Goal: Information Seeking & Learning: Learn about a topic

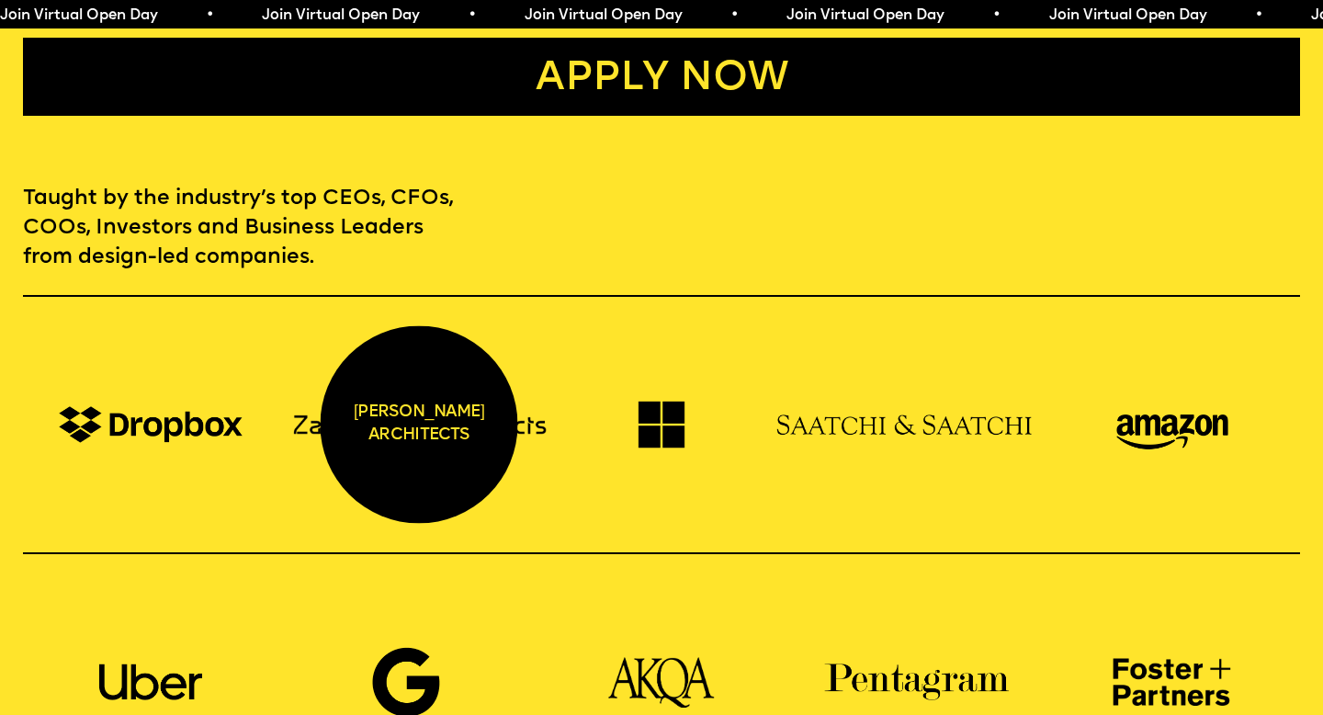
scroll to position [1146, 0]
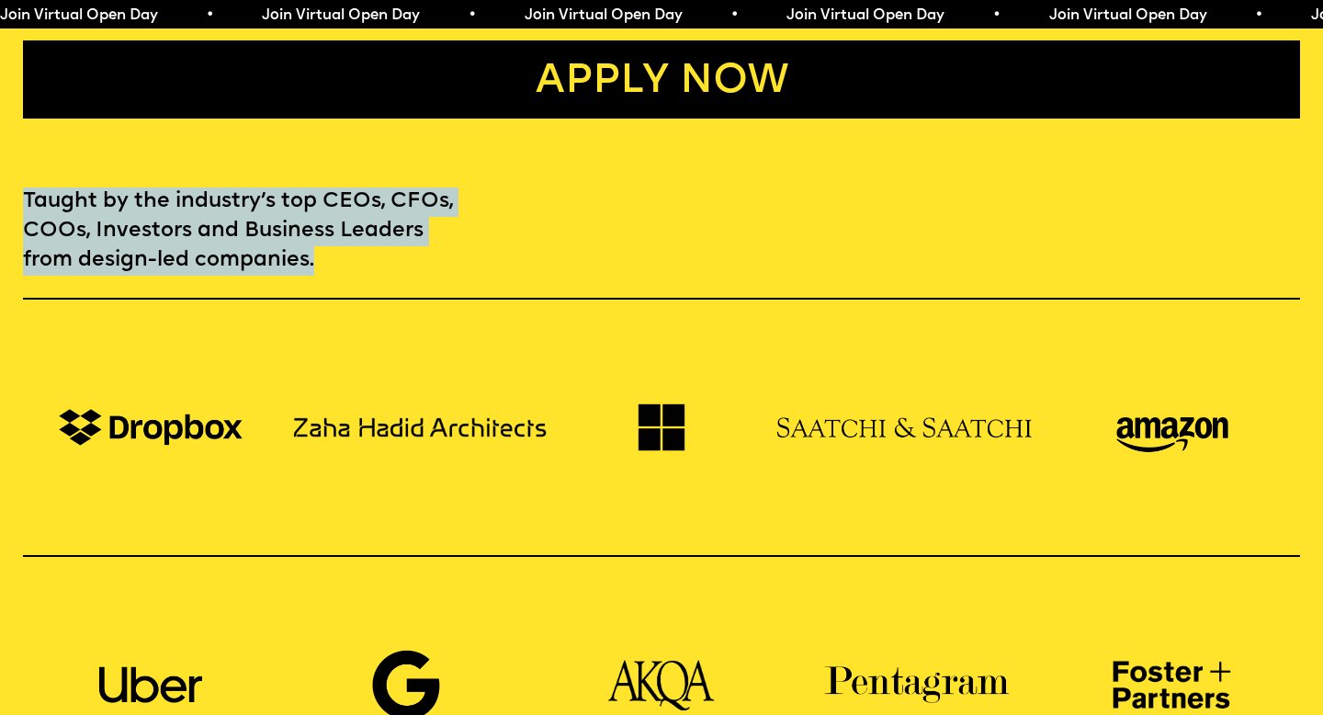
drag, startPoint x: 24, startPoint y: 171, endPoint x: 366, endPoint y: 236, distance: 348.1
click at [366, 236] on p "Taught by the industry’s top CEOs, CFOs, COOs, Investors and Business Leaders f…" at bounding box center [241, 230] width 437 height 87
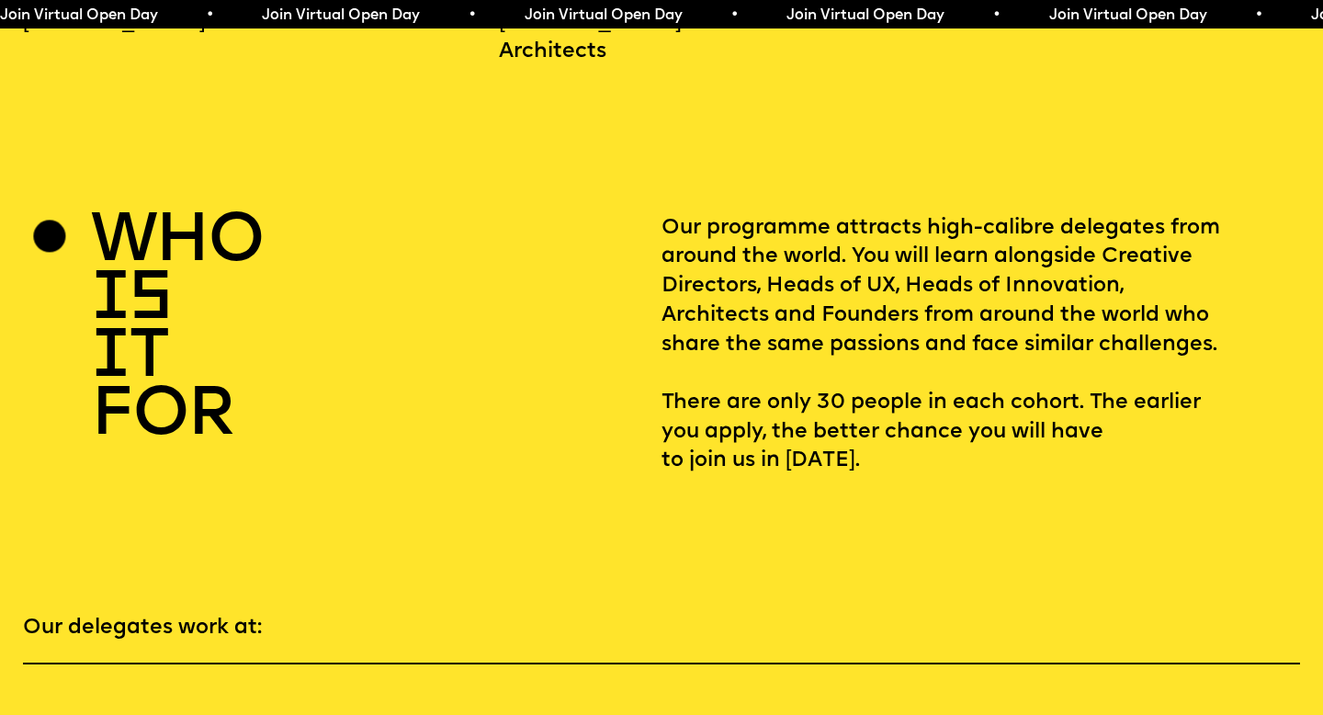
scroll to position [2447, 0]
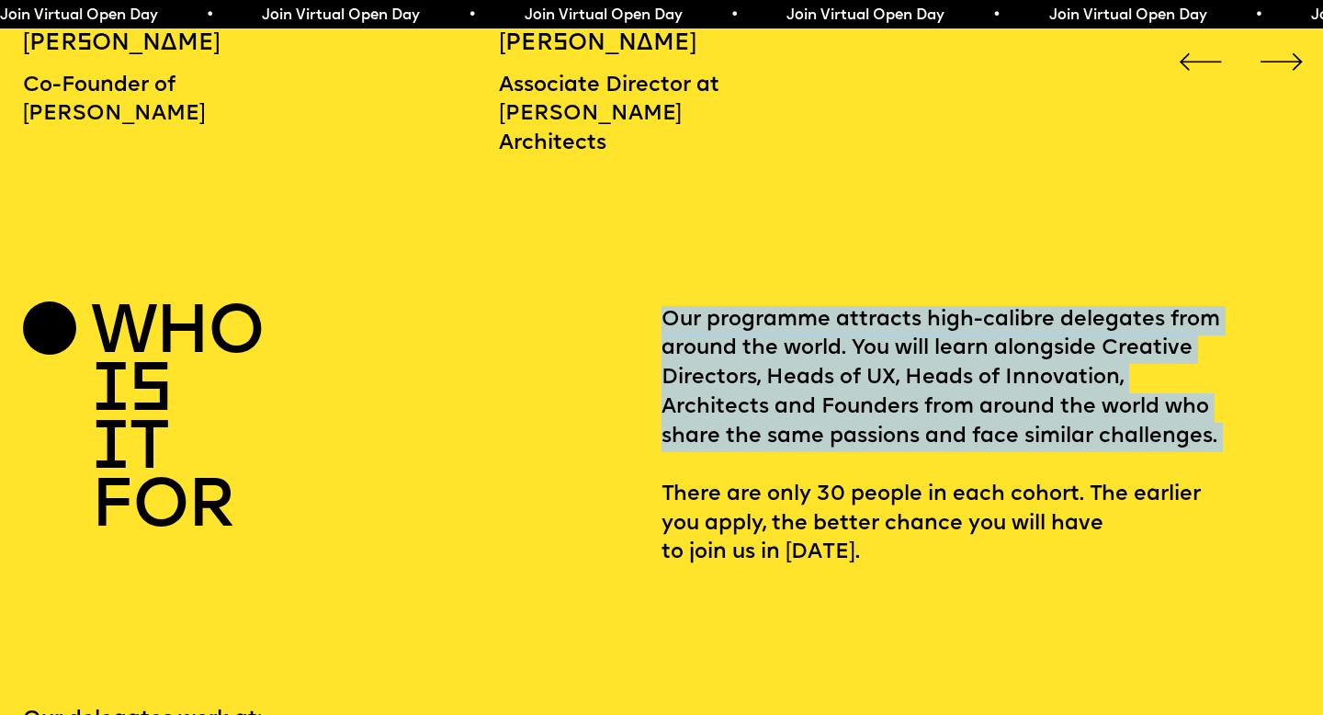
drag, startPoint x: 654, startPoint y: 462, endPoint x: 1093, endPoint y: 451, distance: 438.5
click at [1093, 451] on div "who is it for Our programme attracts high-calibre delegates from around the wor…" at bounding box center [662, 437] width 1278 height 262
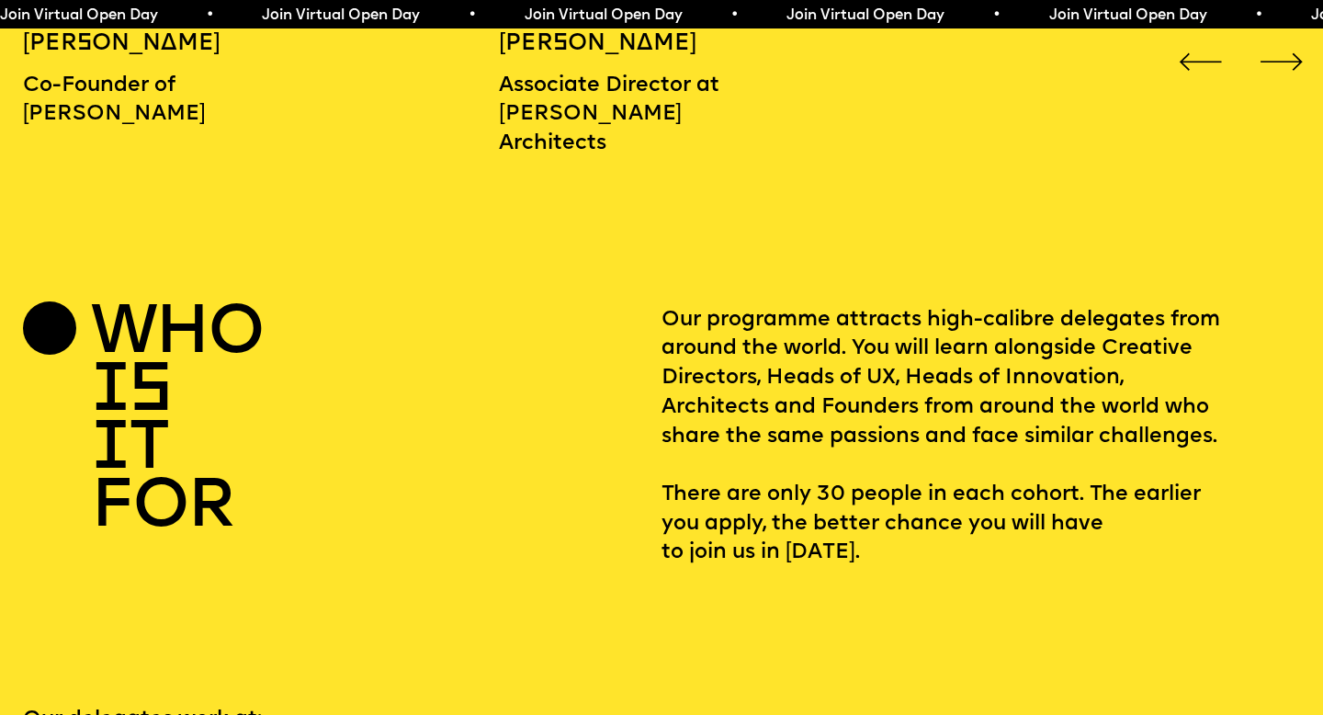
click at [1085, 463] on p "Our programme attracts high-calibre delegates from around the world. You will l…" at bounding box center [981, 437] width 639 height 262
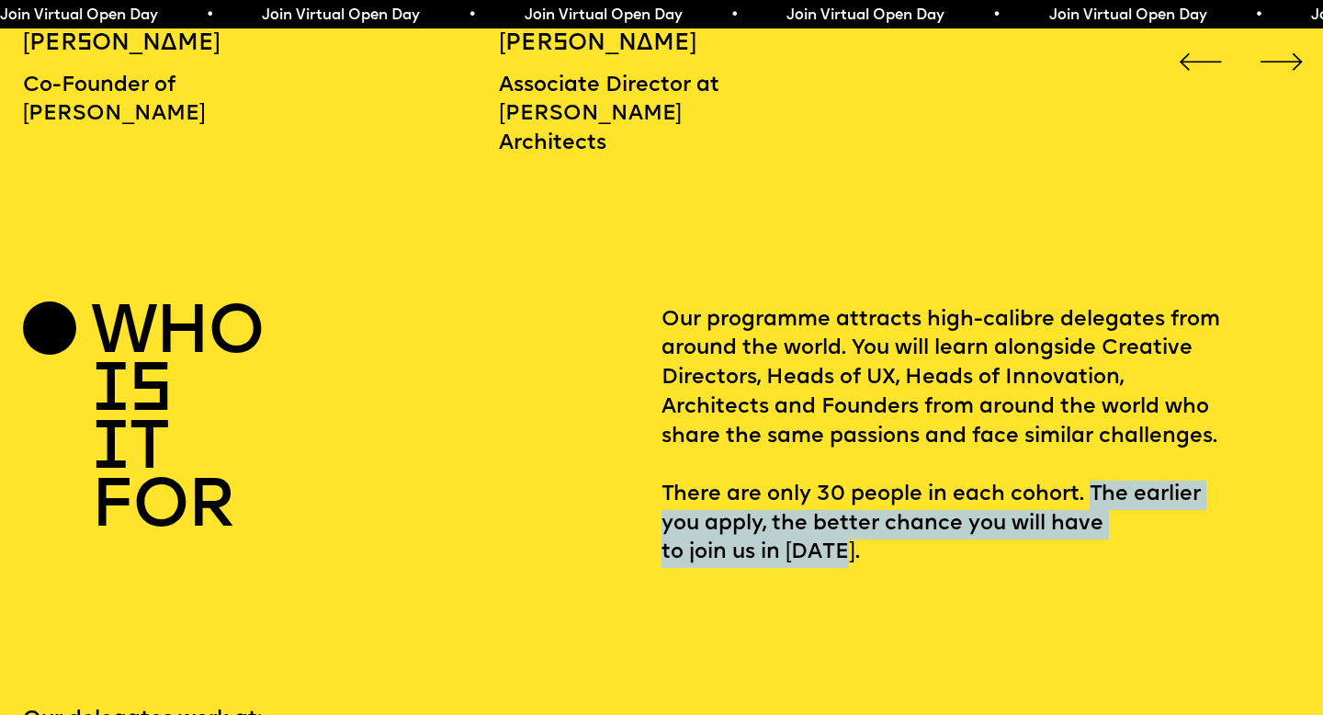
drag, startPoint x: 1086, startPoint y: 464, endPoint x: 1074, endPoint y: 537, distance: 73.6
click at [1074, 537] on p "Our programme attracts high-calibre delegates from around the world. You will l…" at bounding box center [981, 437] width 639 height 262
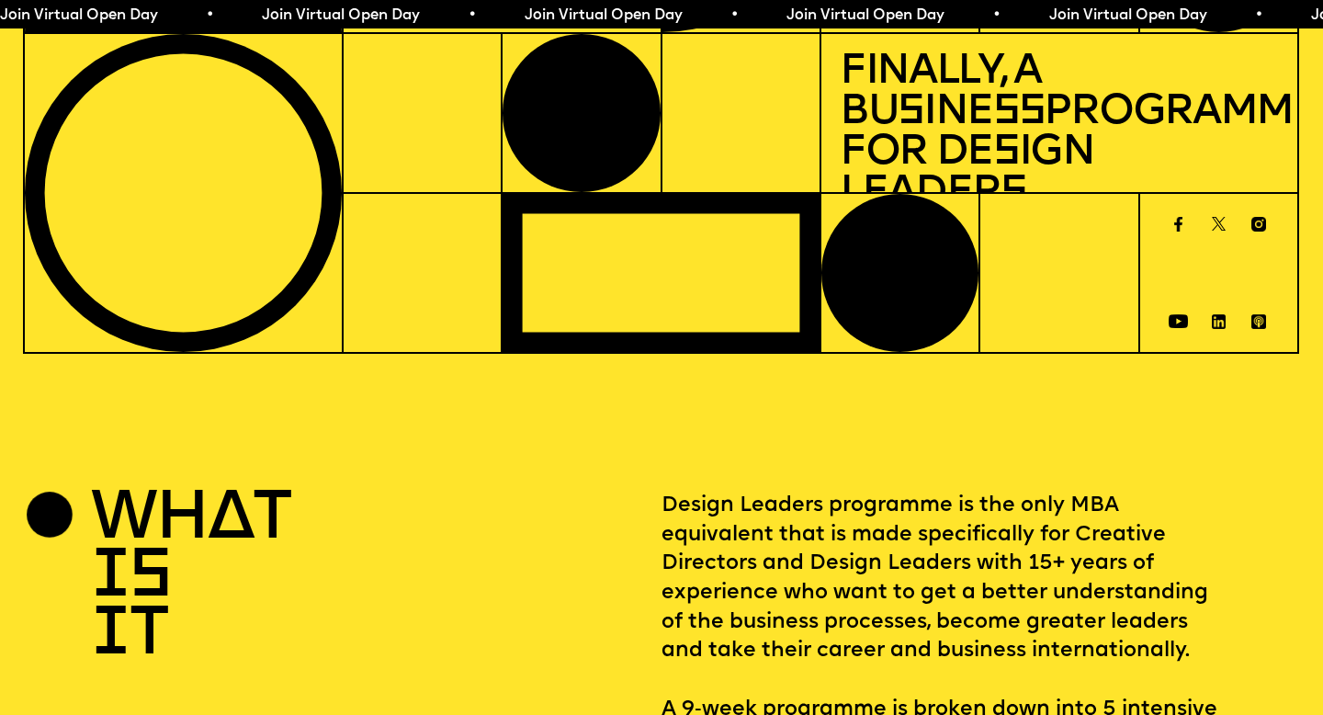
scroll to position [518, 0]
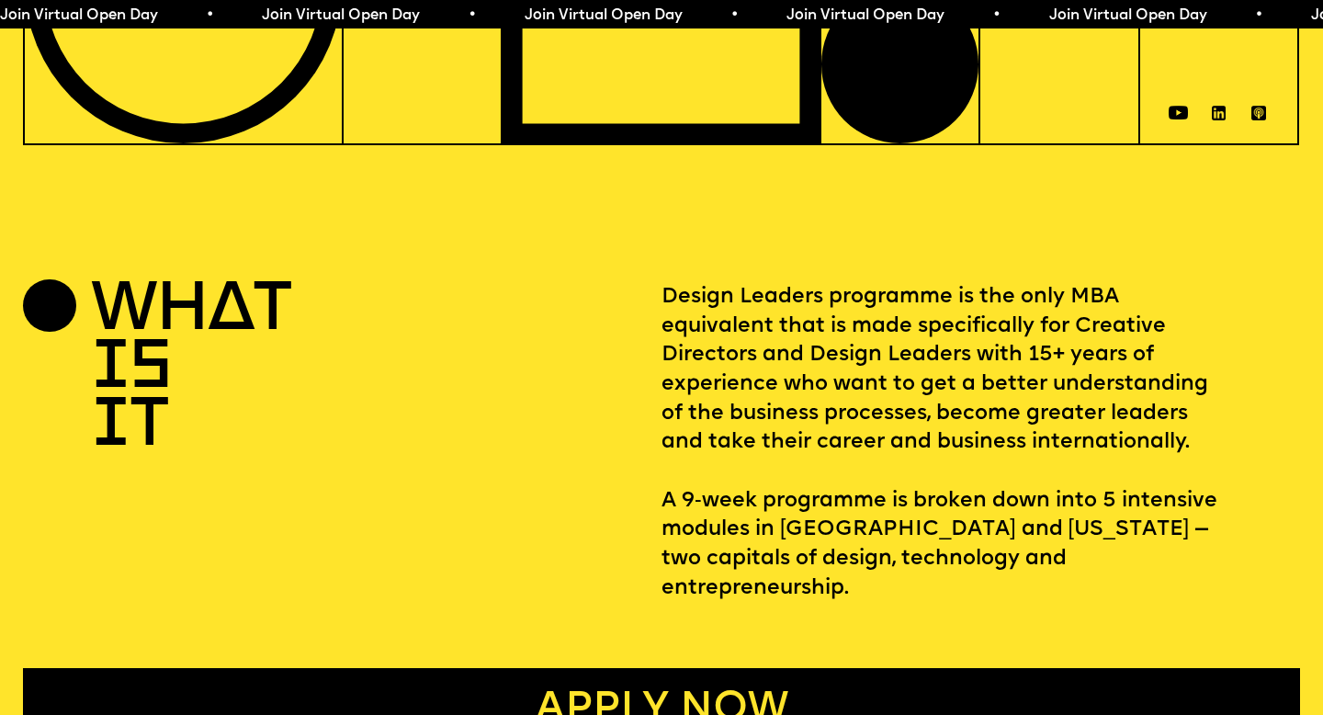
click at [1073, 551] on p "Design Leaders programme is the only MBA equivalent that is made specifically f…" at bounding box center [981, 443] width 639 height 321
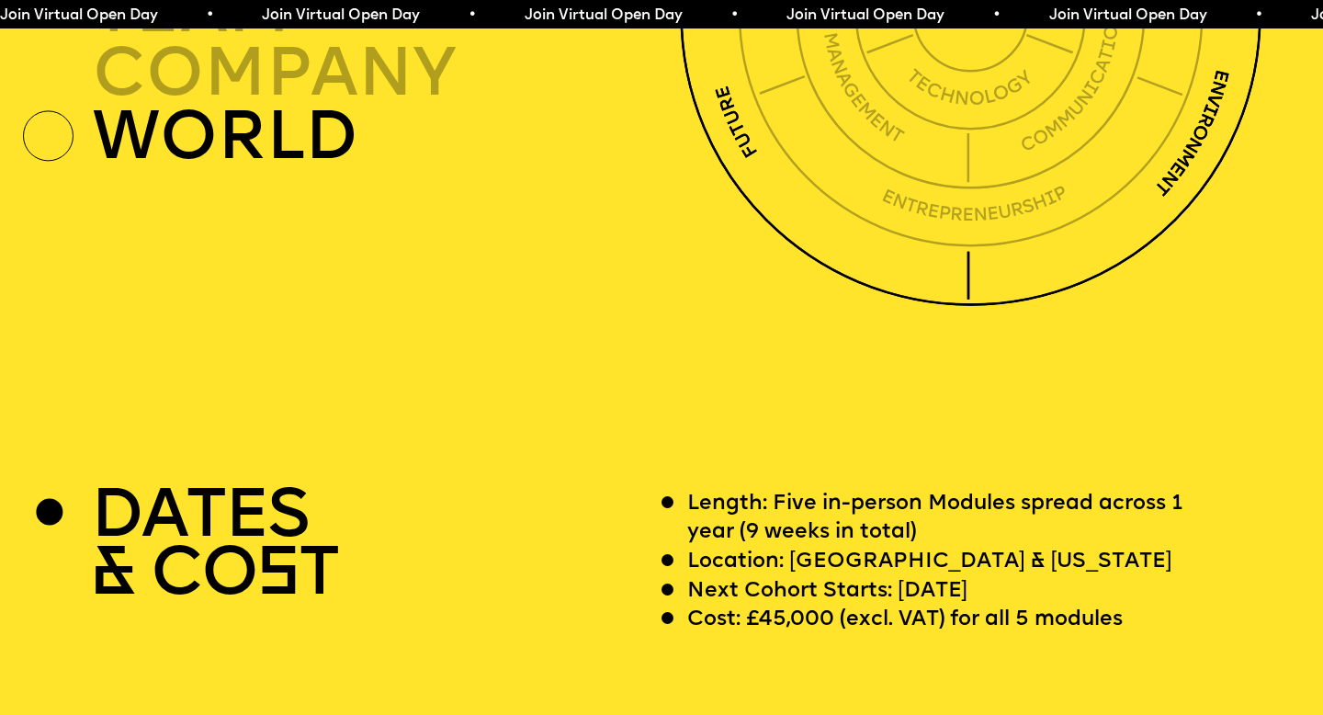
scroll to position [5289, 0]
